Goal: Navigation & Orientation: Find specific page/section

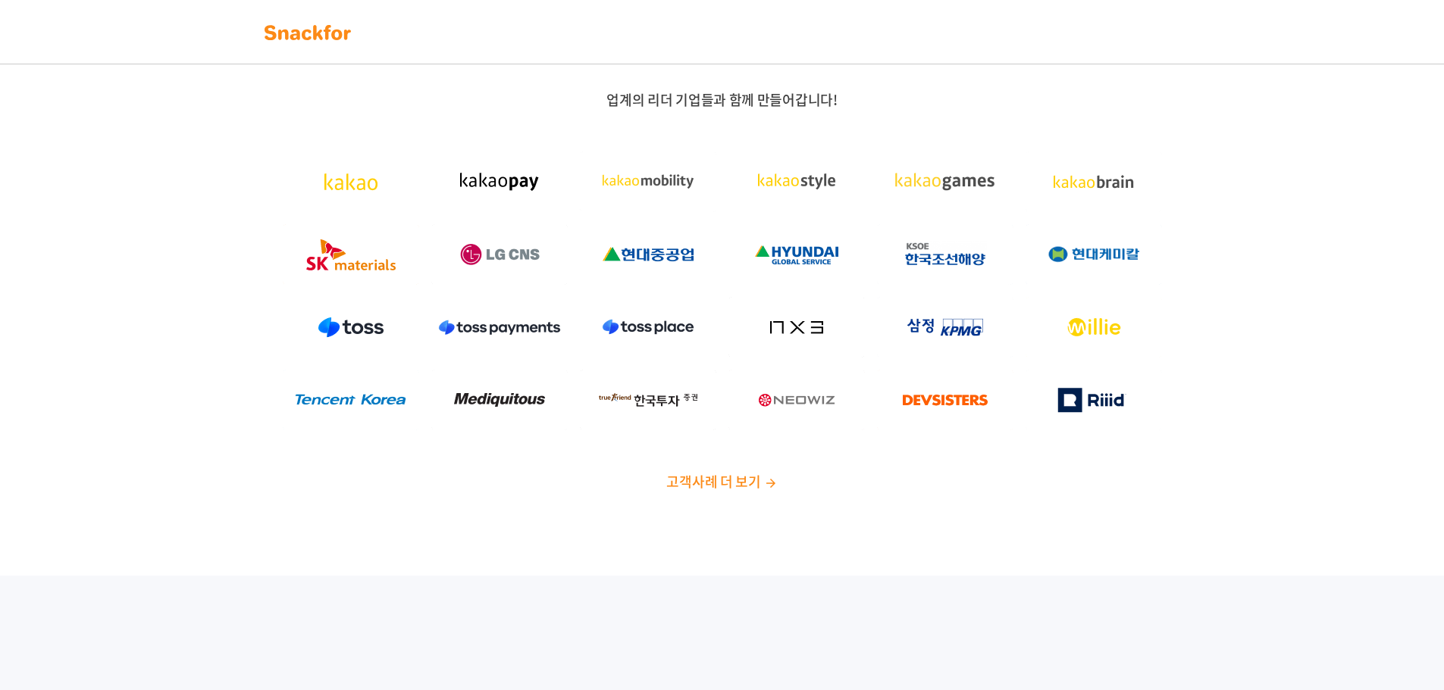
click at [674, 116] on div "업계의 리더 기업들과 함께 만들어갑니다! 고객사례 더 보기" at bounding box center [722, 291] width 947 height 400
click at [339, 36] on img at bounding box center [307, 32] width 95 height 24
click at [714, 486] on span "고객사례 더 보기" at bounding box center [713, 481] width 94 height 20
